Goal: Task Accomplishment & Management: Manage account settings

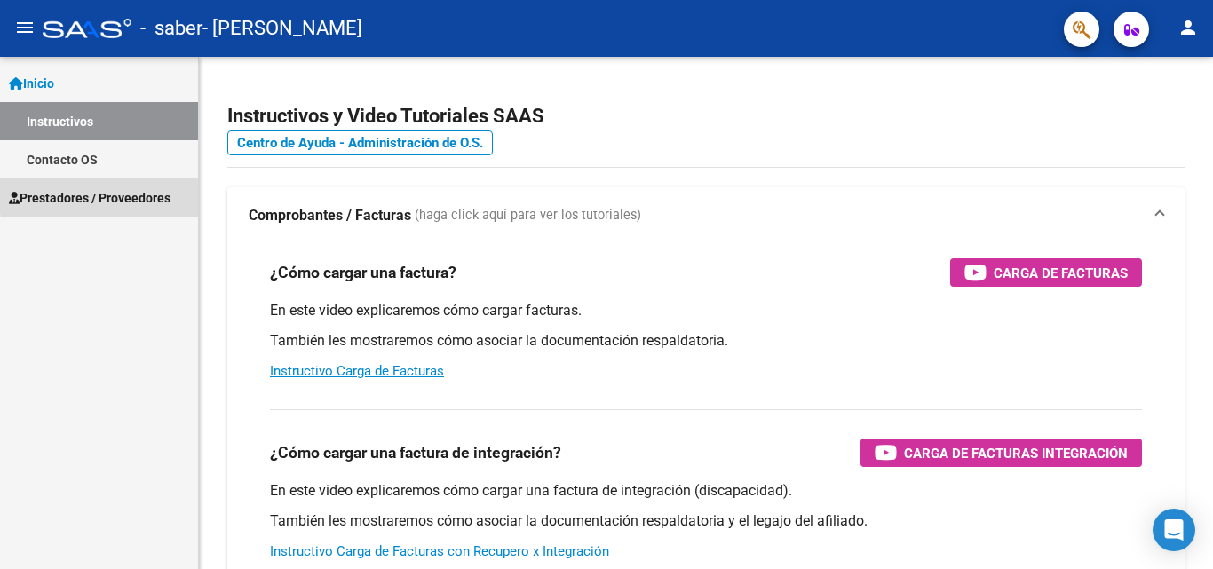
click at [146, 192] on span "Prestadores / Proveedores" at bounding box center [90, 198] width 162 height 20
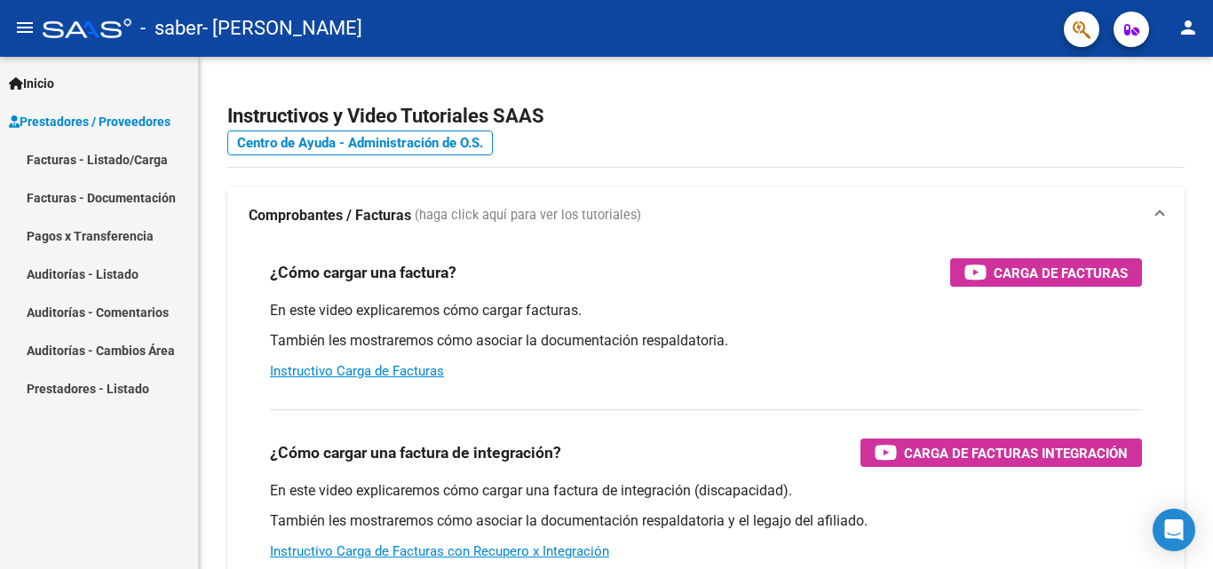
click at [139, 168] on link "Facturas - Listado/Carga" at bounding box center [99, 159] width 198 height 38
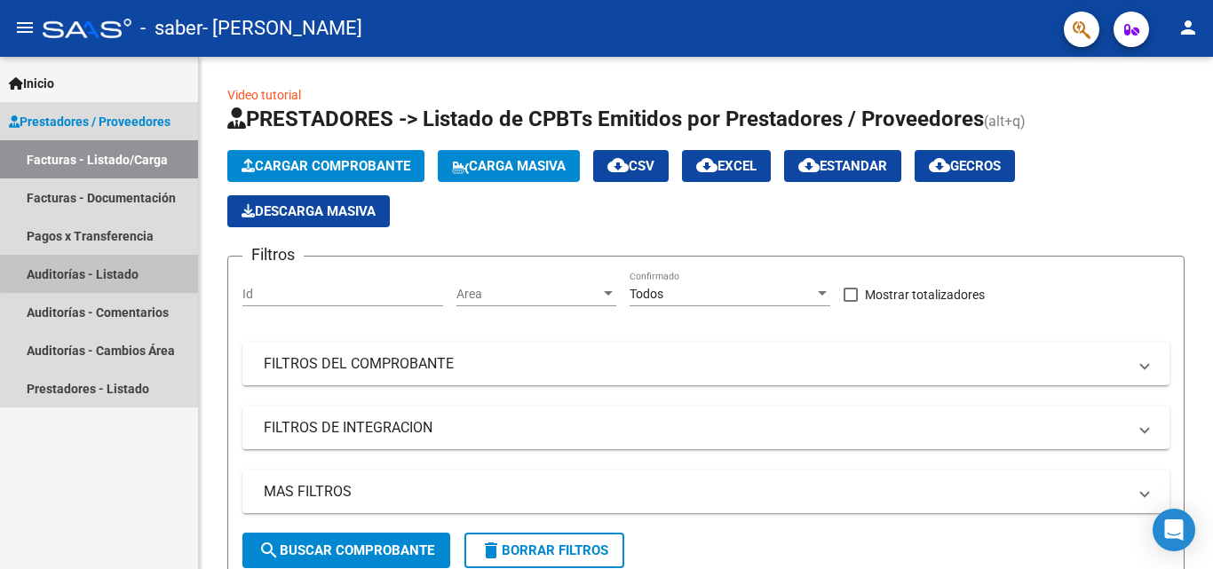
click at [123, 255] on link "Auditorías - Listado" at bounding box center [99, 274] width 198 height 38
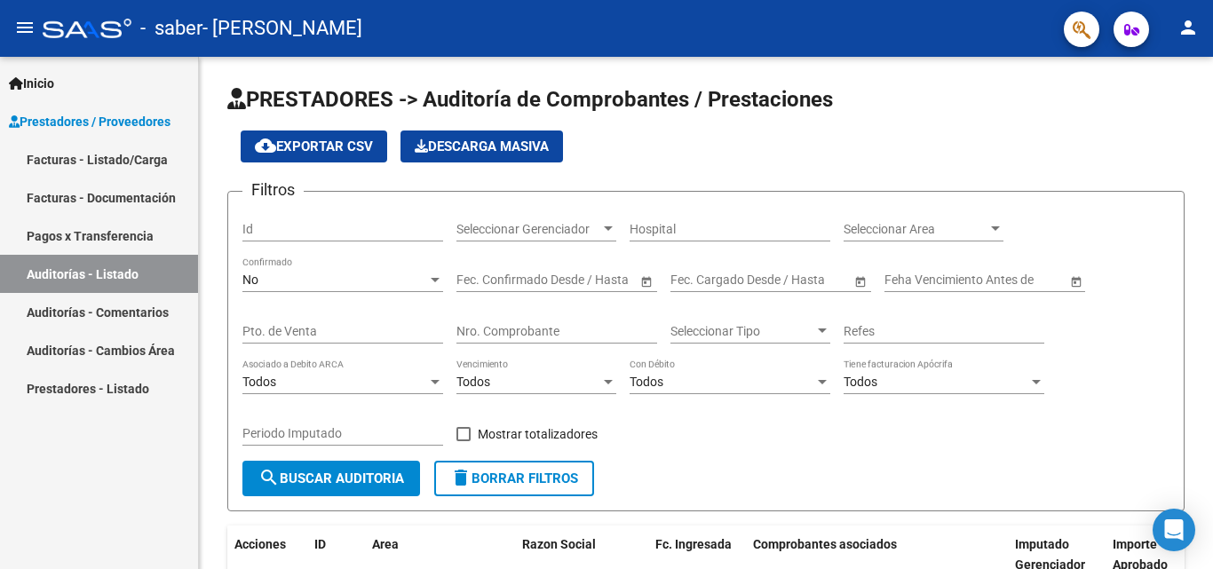
click at [124, 239] on link "Pagos x Transferencia" at bounding box center [99, 236] width 198 height 38
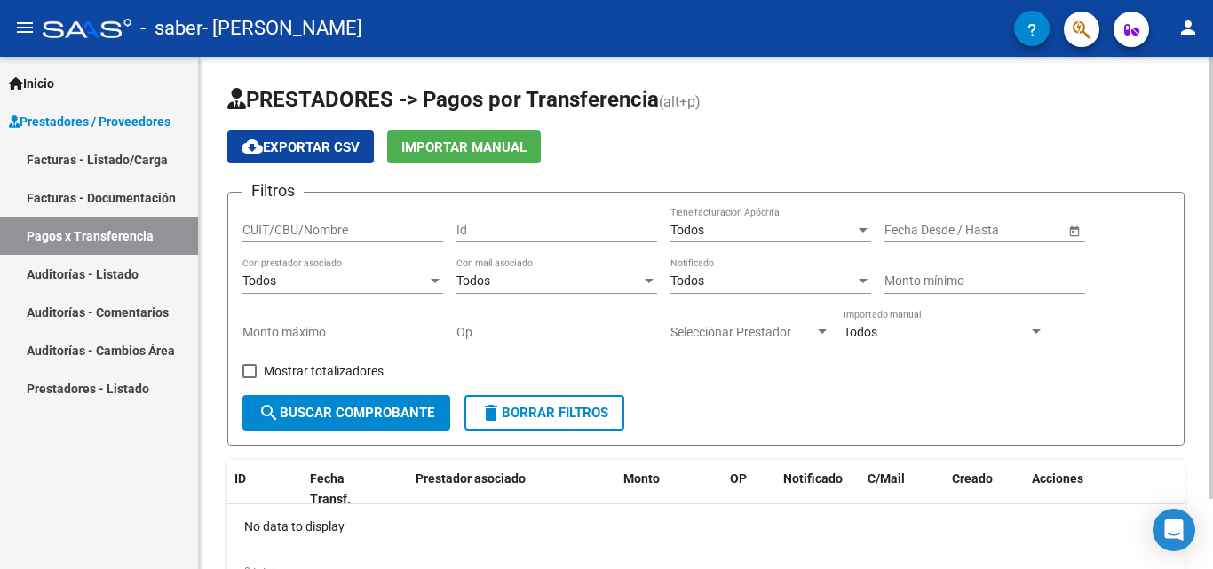
scroll to position [82, 0]
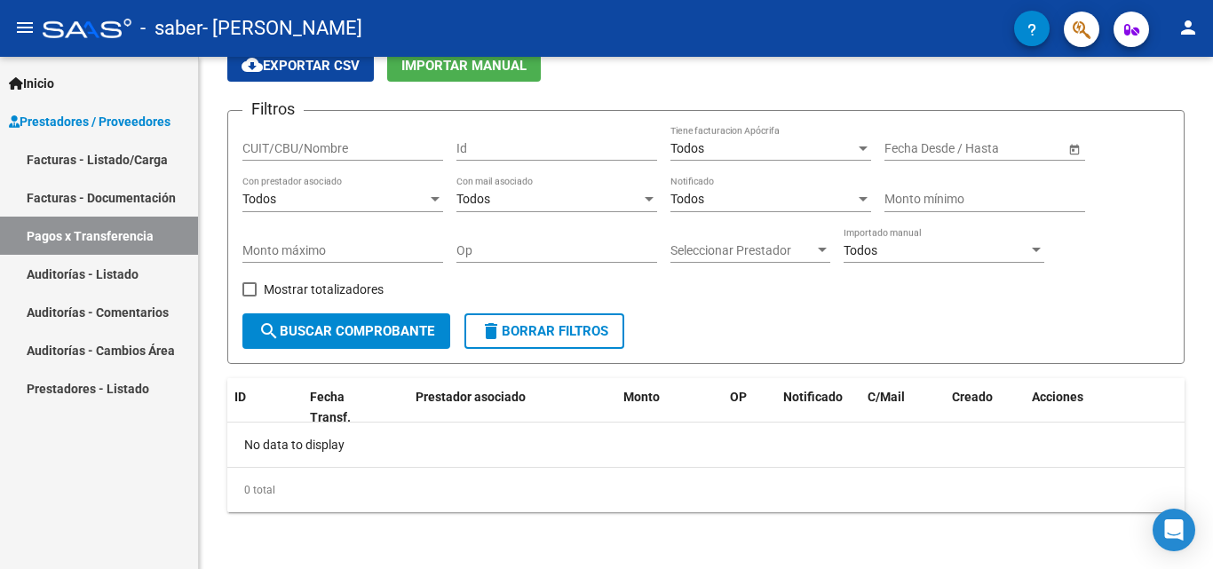
click at [121, 155] on link "Facturas - Listado/Carga" at bounding box center [99, 159] width 198 height 38
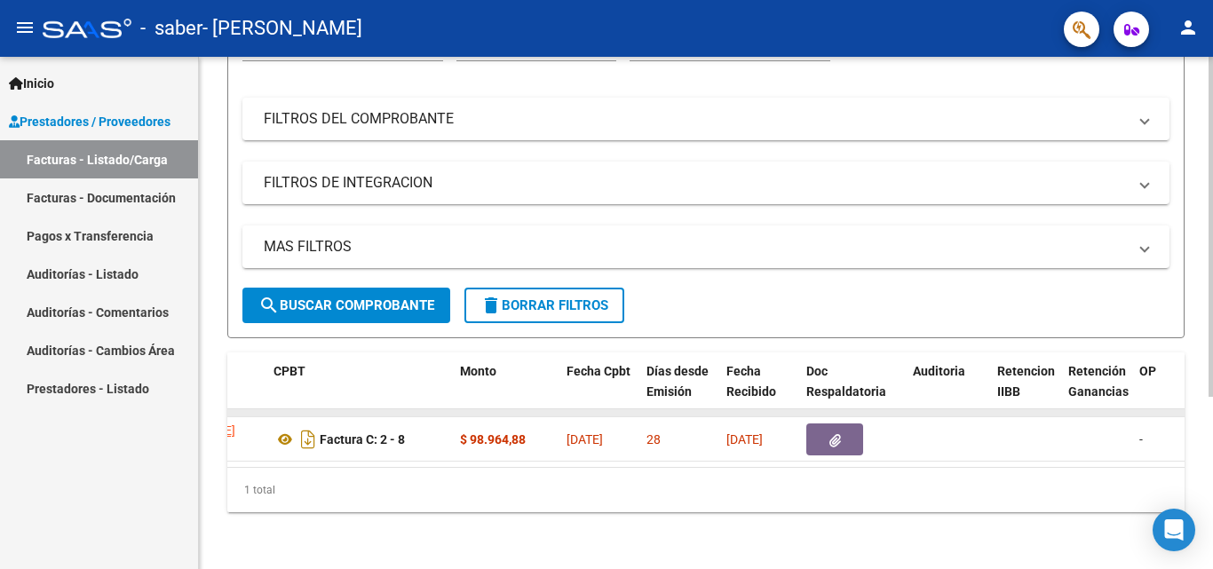
scroll to position [259, 0]
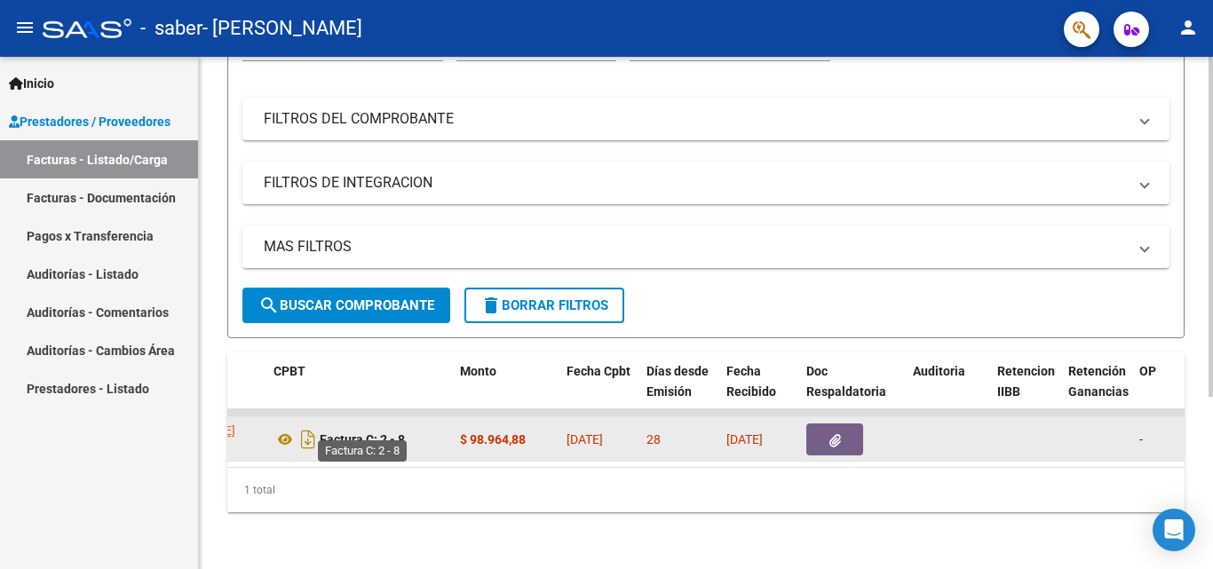
click at [395, 432] on strong "Factura C: 2 - 8" at bounding box center [362, 439] width 85 height 14
click at [364, 432] on strong "Factura C: 2 - 8" at bounding box center [362, 439] width 85 height 14
click at [847, 424] on button "button" at bounding box center [834, 440] width 57 height 32
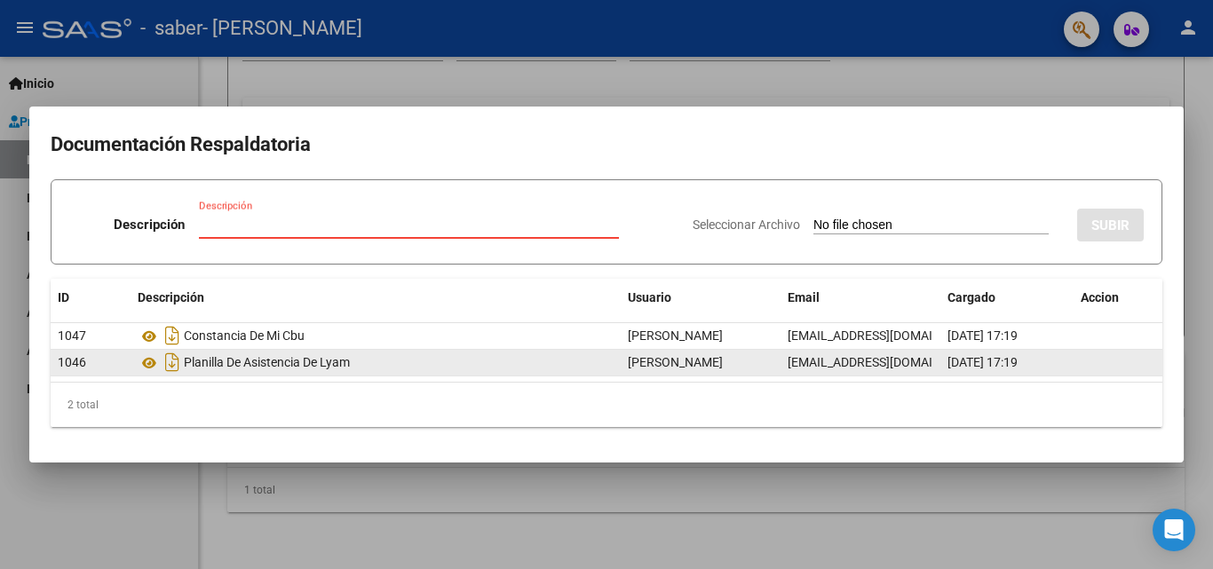
click at [289, 364] on div "Planilla De Asistencia De Lyam" at bounding box center [376, 362] width 476 height 28
